Goal: Information Seeking & Learning: Learn about a topic

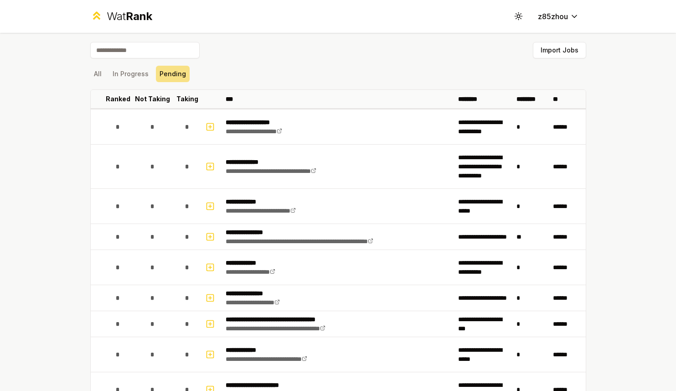
scroll to position [1506, 0]
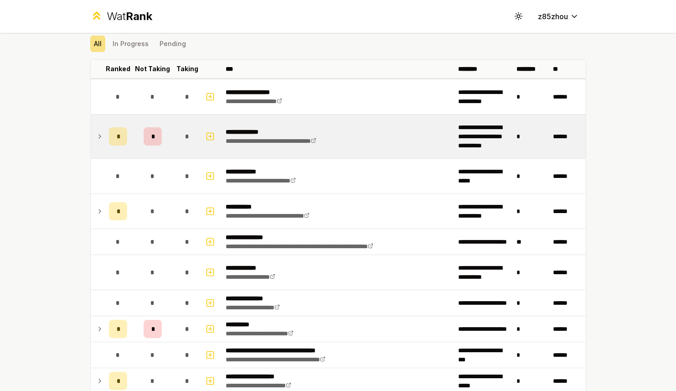
scroll to position [31, 0]
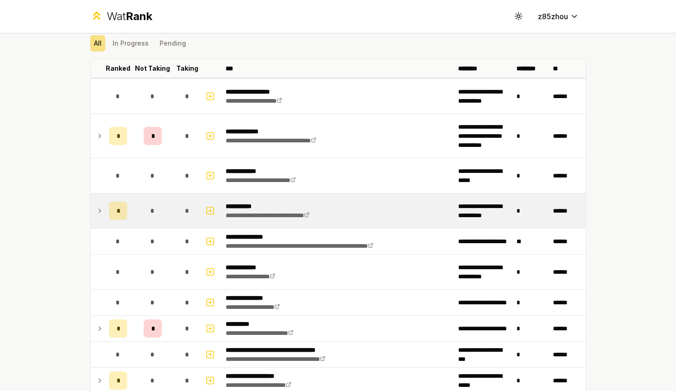
click at [96, 210] on icon at bounding box center [99, 210] width 7 height 11
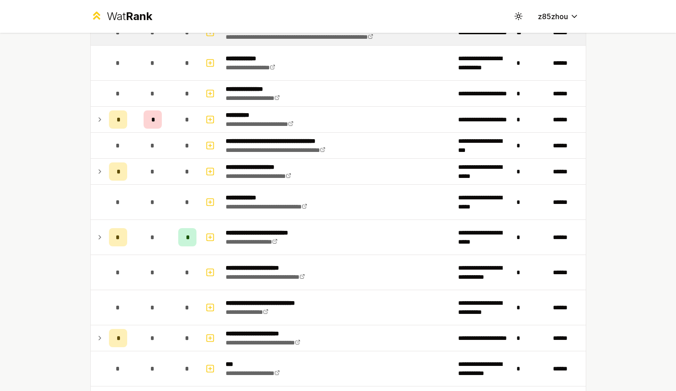
scroll to position [284, 0]
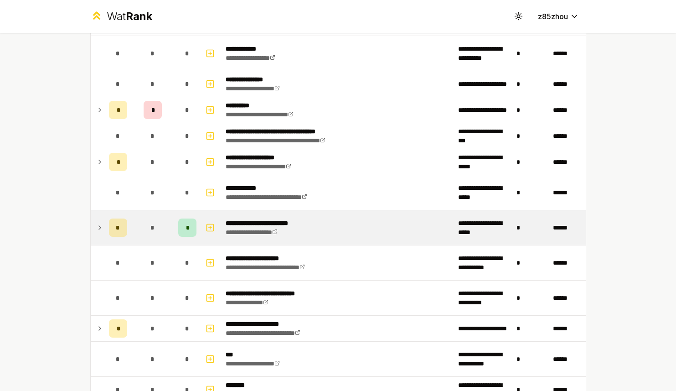
click at [96, 227] on icon at bounding box center [99, 227] width 7 height 11
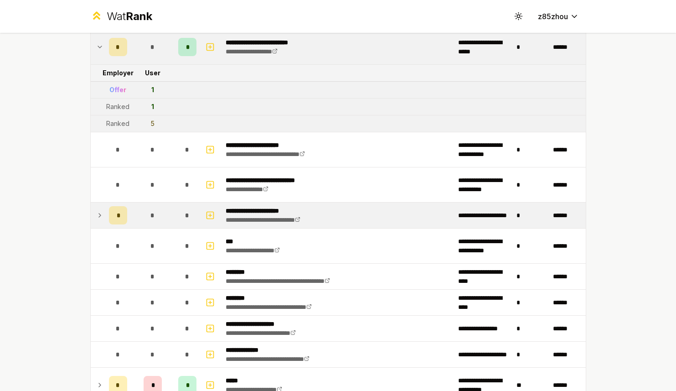
scroll to position [467, 0]
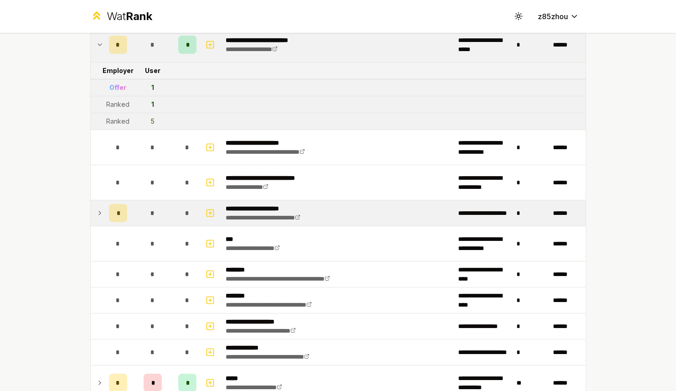
click at [98, 216] on icon at bounding box center [99, 212] width 7 height 11
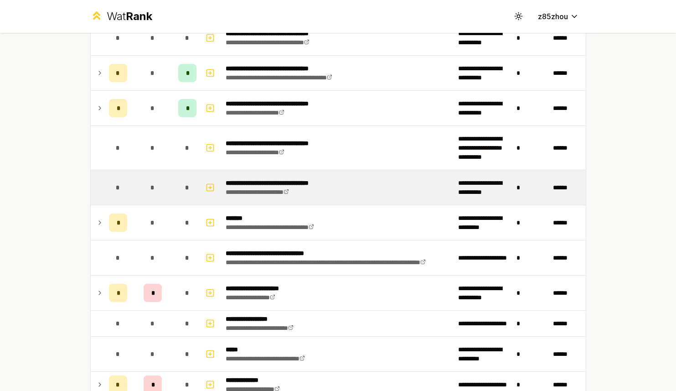
scroll to position [977, 0]
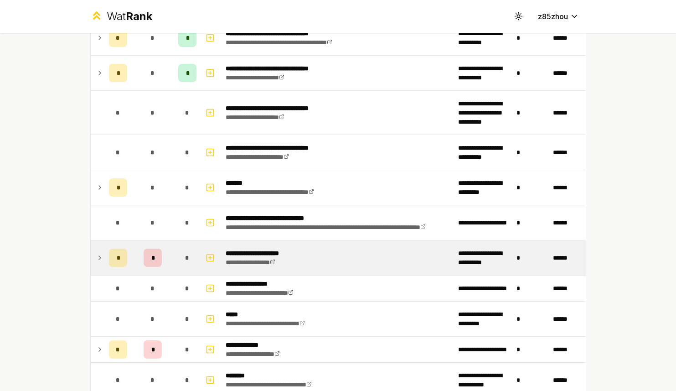
click at [100, 260] on td at bounding box center [98, 257] width 15 height 35
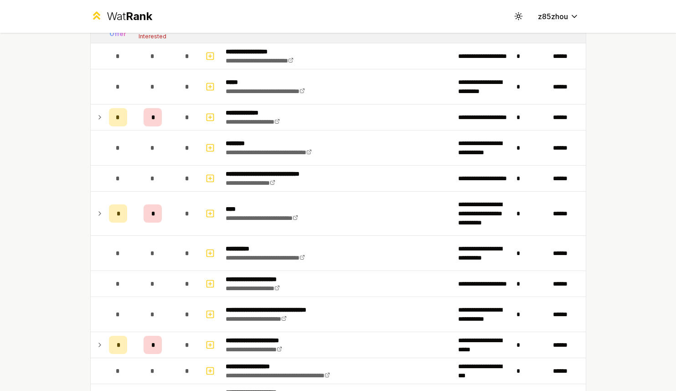
scroll to position [1407, 0]
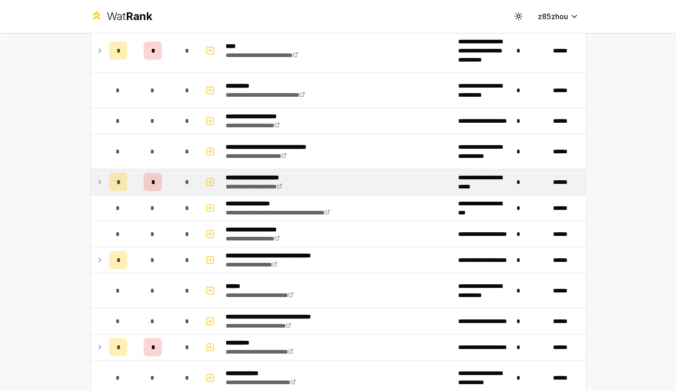
click at [100, 183] on td at bounding box center [98, 182] width 15 height 26
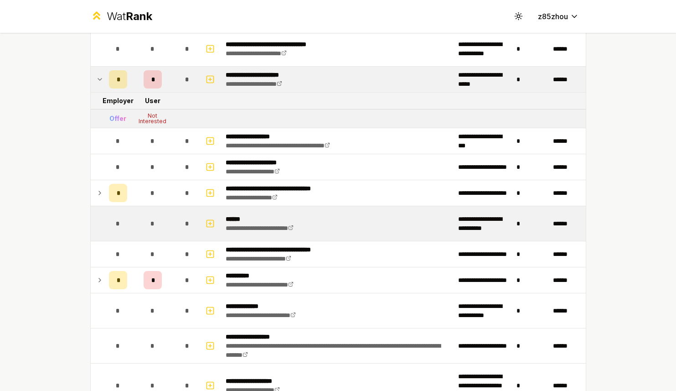
scroll to position [1523, 0]
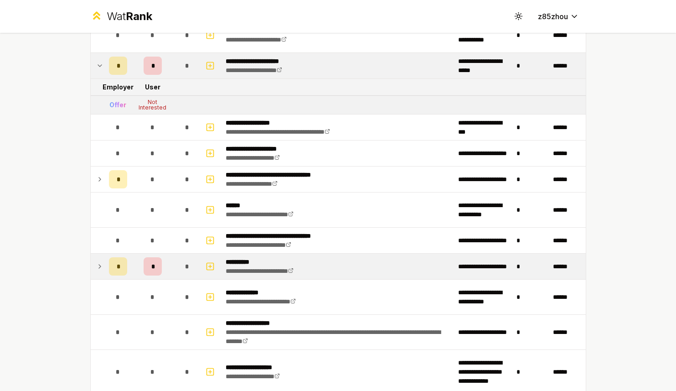
click at [96, 268] on icon at bounding box center [99, 266] width 7 height 11
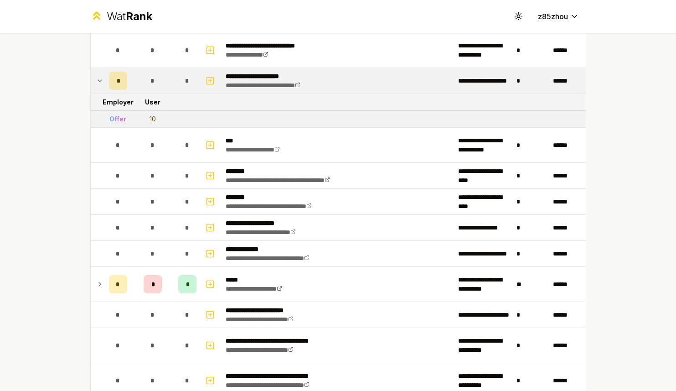
scroll to position [597, 0]
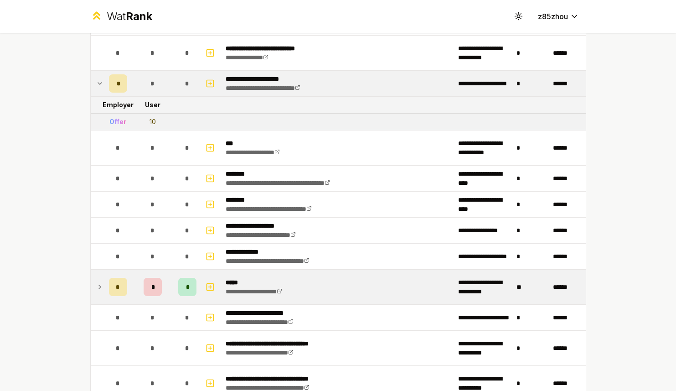
click at [96, 289] on icon at bounding box center [99, 286] width 7 height 11
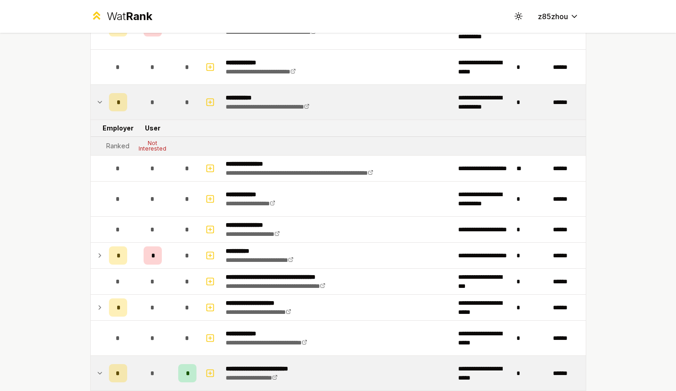
scroll to position [0, 0]
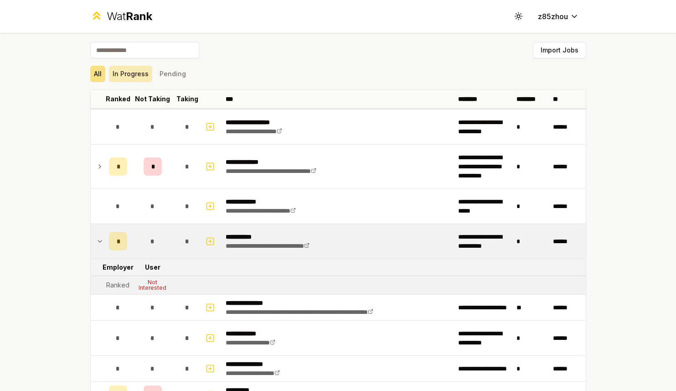
click at [136, 80] on button "In Progress" at bounding box center [130, 74] width 43 height 16
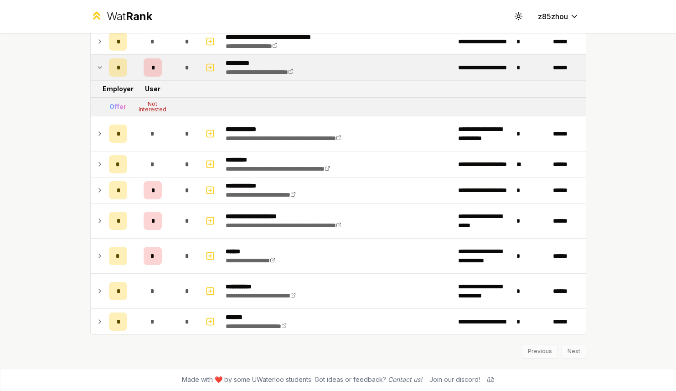
scroll to position [805, 0]
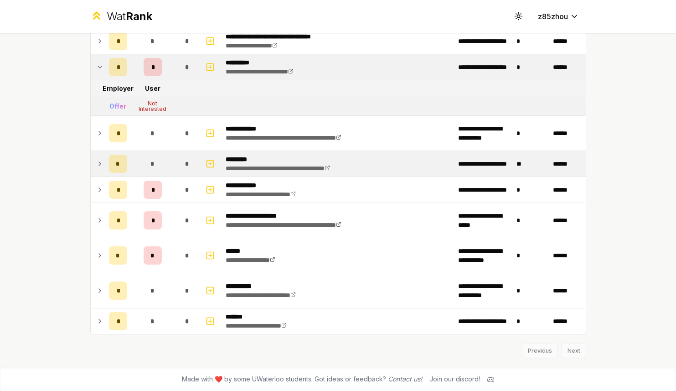
click at [100, 166] on td at bounding box center [98, 164] width 15 height 26
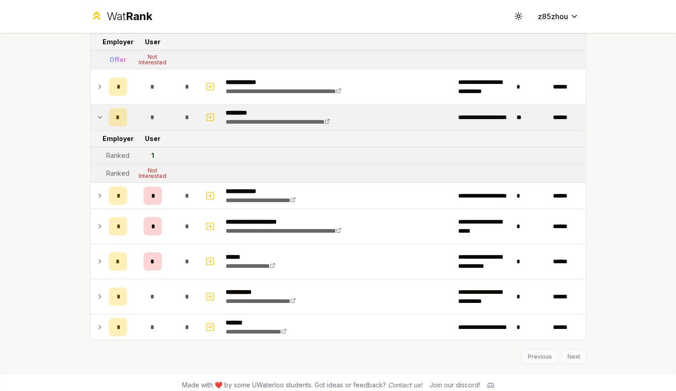
scroll to position [858, 0]
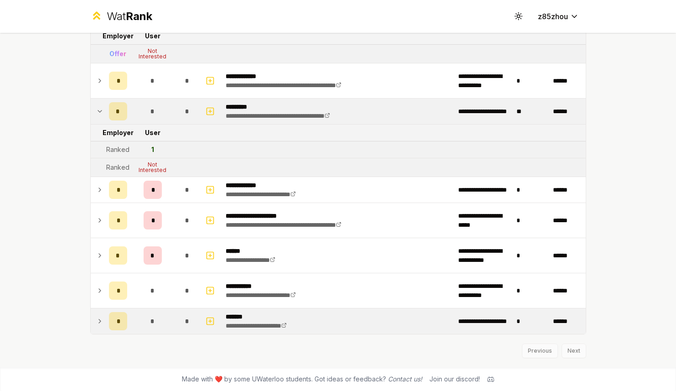
click at [92, 329] on td at bounding box center [98, 321] width 15 height 26
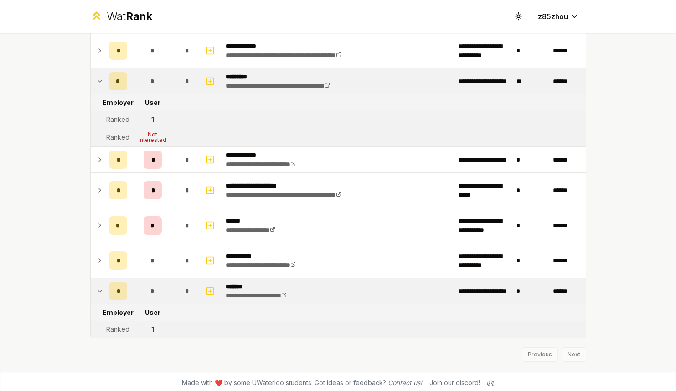
scroll to position [892, 0]
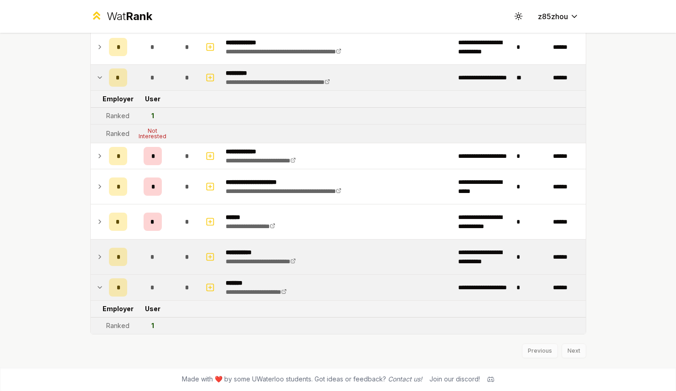
click at [98, 260] on icon at bounding box center [99, 256] width 7 height 11
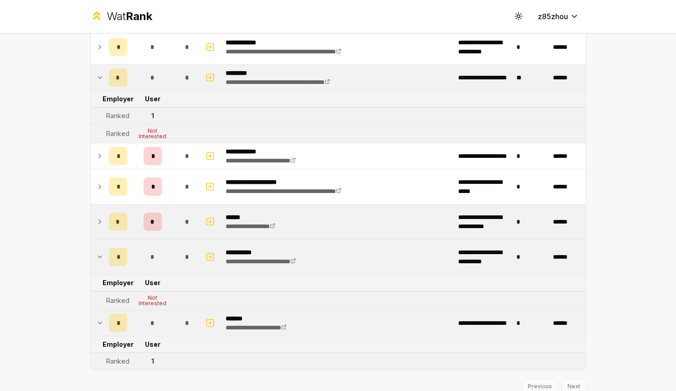
click at [105, 225] on td "*" at bounding box center [118, 221] width 26 height 35
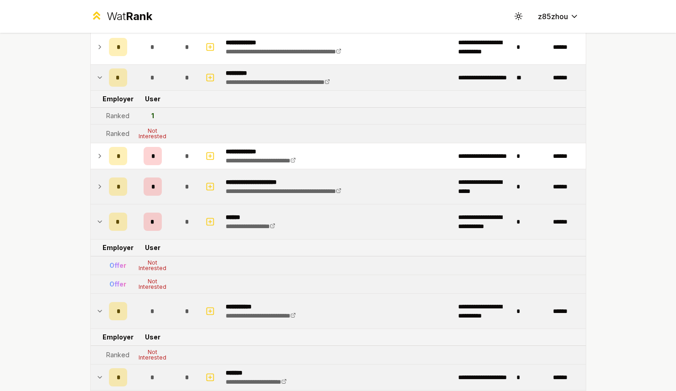
click at [96, 189] on icon at bounding box center [99, 186] width 7 height 11
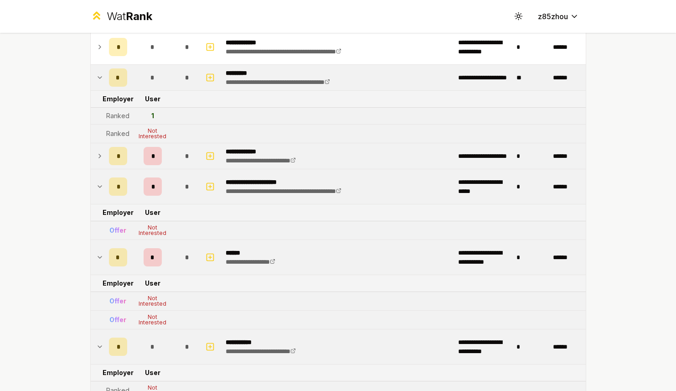
click at [98, 160] on icon at bounding box center [99, 155] width 7 height 11
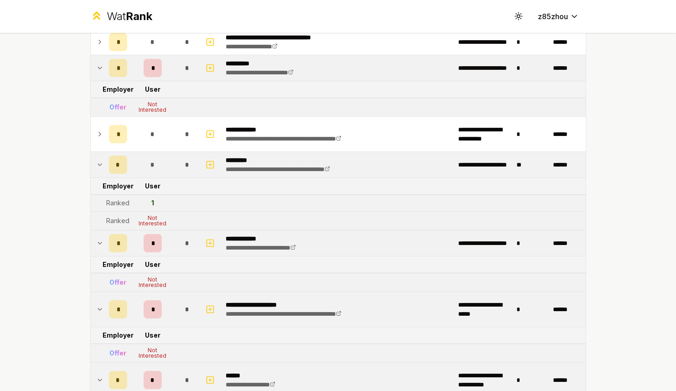
scroll to position [782, 0]
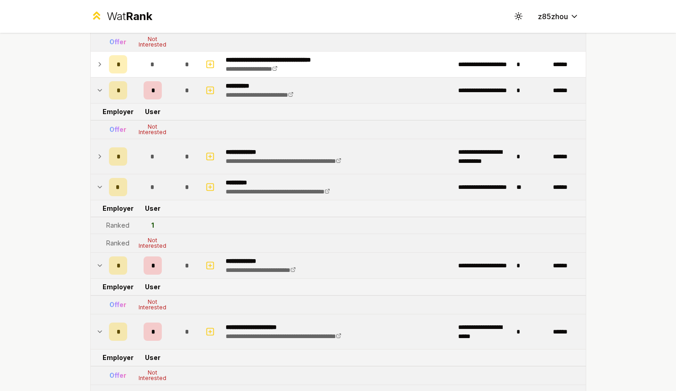
click at [96, 158] on icon at bounding box center [99, 156] width 7 height 11
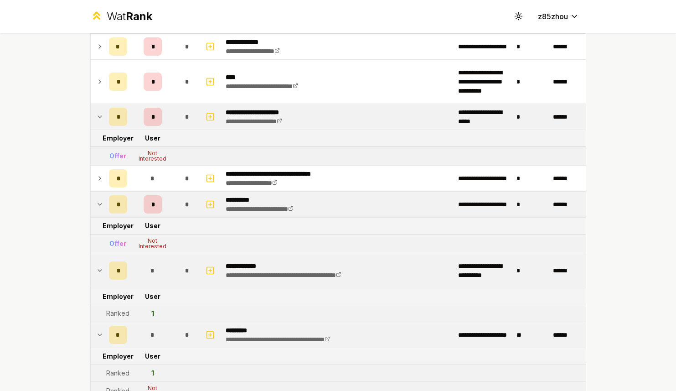
scroll to position [663, 0]
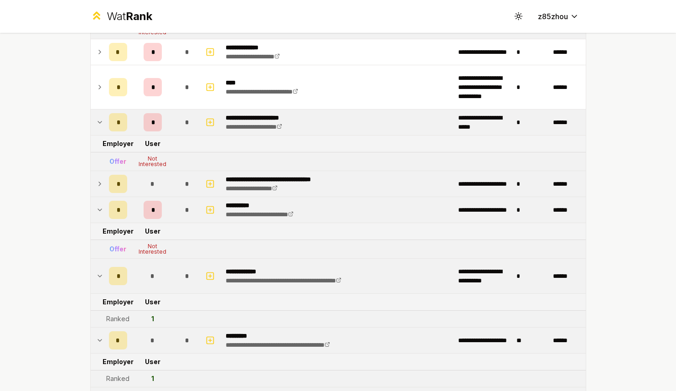
click at [99, 185] on icon at bounding box center [100, 184] width 2 height 4
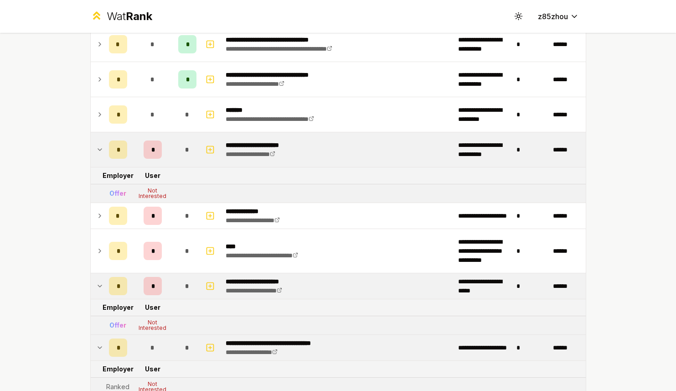
scroll to position [498, 0]
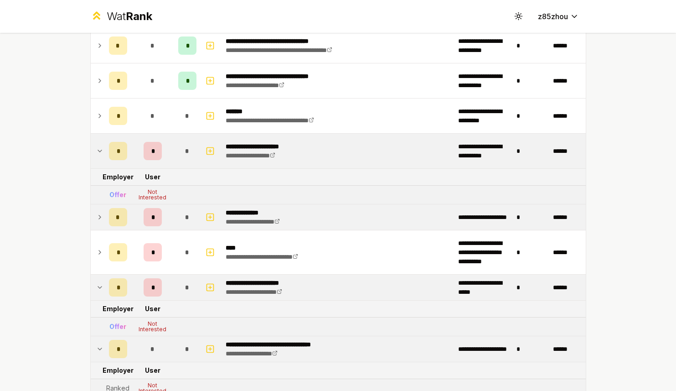
click at [96, 218] on icon at bounding box center [99, 216] width 7 height 11
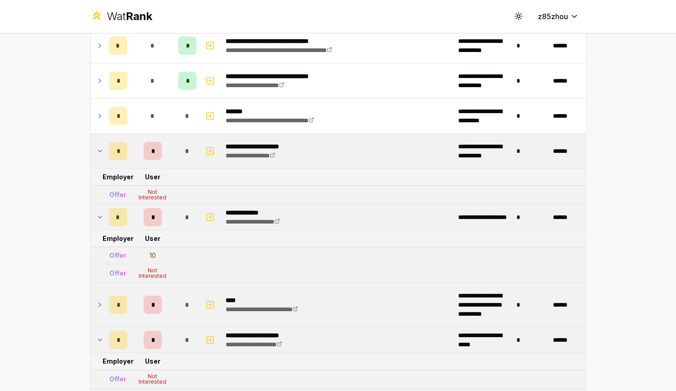
click at [96, 308] on icon at bounding box center [99, 304] width 7 height 11
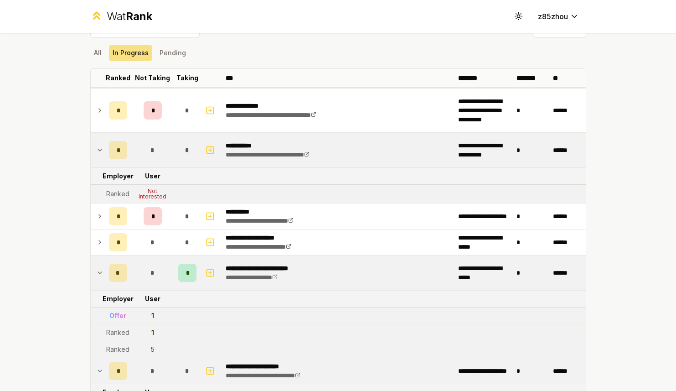
scroll to position [0, 0]
